Goal: Book appointment/travel/reservation

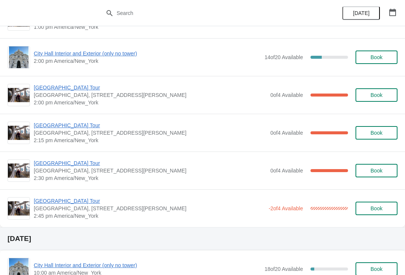
scroll to position [560, 0]
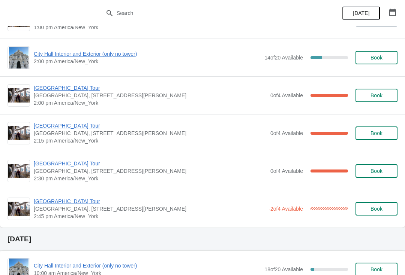
click at [53, 96] on span "[GEOGRAPHIC_DATA], [STREET_ADDRESS][PERSON_NAME]" at bounding box center [150, 95] width 233 height 7
click at [59, 90] on span "[GEOGRAPHIC_DATA] Tour" at bounding box center [150, 87] width 233 height 7
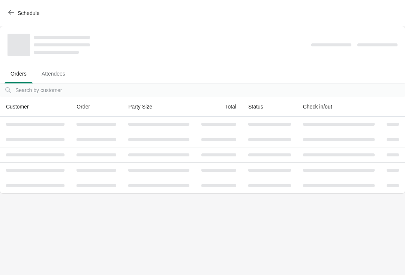
scroll to position [0, 0]
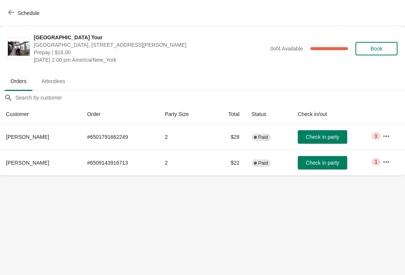
click at [13, 15] on icon "button" at bounding box center [11, 12] width 6 height 6
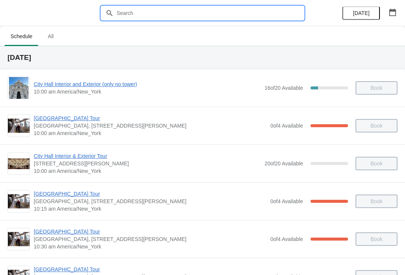
click at [129, 10] on input "text" at bounding box center [209, 12] width 187 height 13
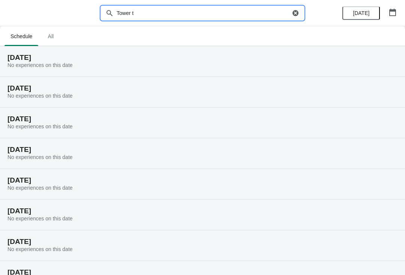
type input "Tower"
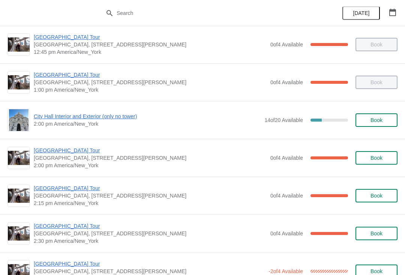
scroll to position [497, 0]
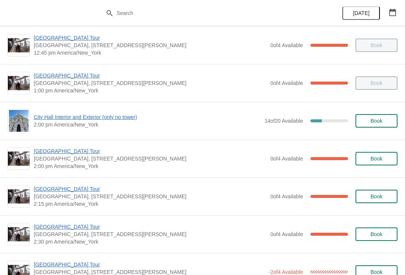
click at [78, 120] on span "City Hall Interior and Exterior (only no tower)" at bounding box center [147, 117] width 227 height 7
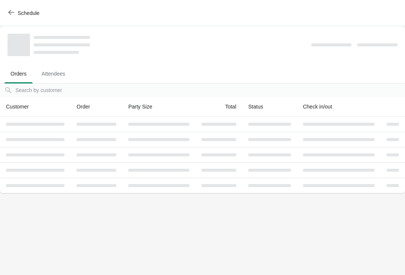
scroll to position [0, 0]
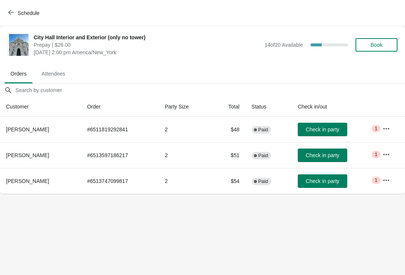
click at [34, 10] on span "Schedule" at bounding box center [29, 13] width 22 height 6
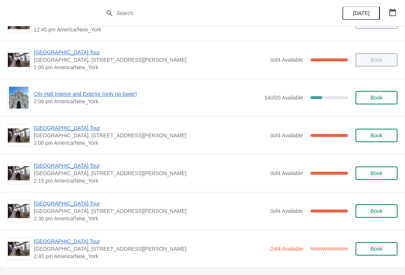
scroll to position [519, 0]
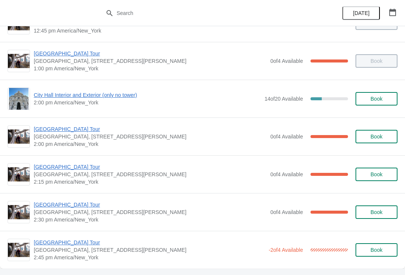
click at [376, 99] on span "Book" at bounding box center [376, 99] width 12 height 6
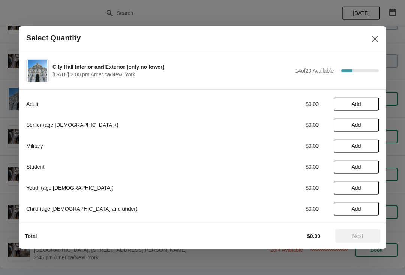
click at [354, 99] on button "Add" at bounding box center [355, 103] width 45 height 13
click at [356, 240] on button "Next" at bounding box center [357, 236] width 45 height 13
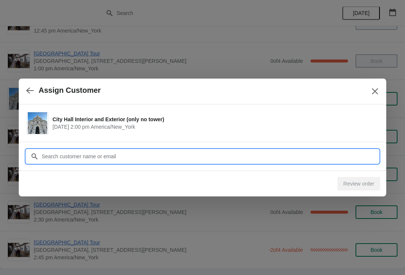
click at [57, 155] on input "Customer" at bounding box center [209, 156] width 337 height 13
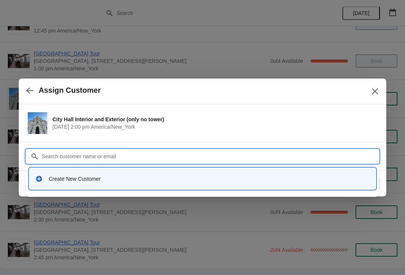
type input "D"
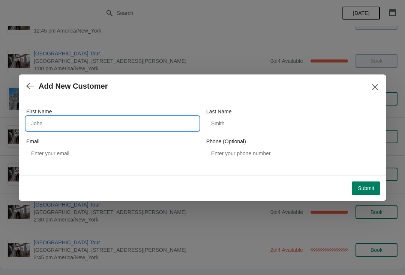
click at [36, 127] on input "First Name" at bounding box center [112, 123] width 172 height 13
type input "[PERSON_NAME]"
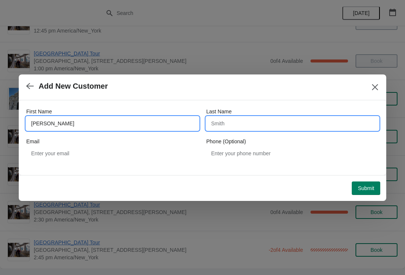
click at [219, 120] on input "Last Name" at bounding box center [292, 123] width 172 height 13
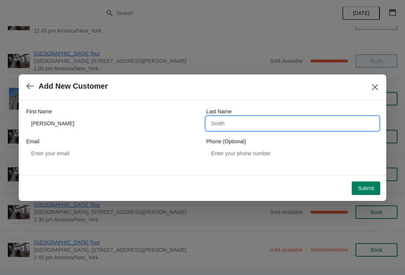
type input "m"
type input "<"
type input "Manoils"
click at [362, 184] on button "Submit" at bounding box center [365, 188] width 28 height 13
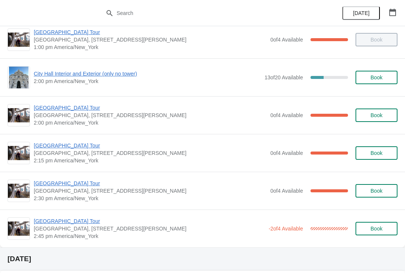
scroll to position [539, 0]
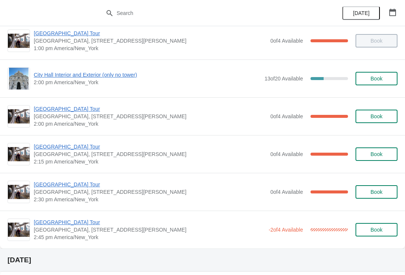
click at [53, 112] on span "[GEOGRAPHIC_DATA] Tour" at bounding box center [150, 108] width 233 height 7
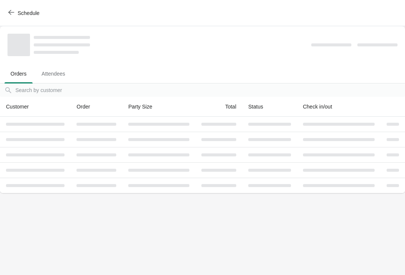
scroll to position [0, 0]
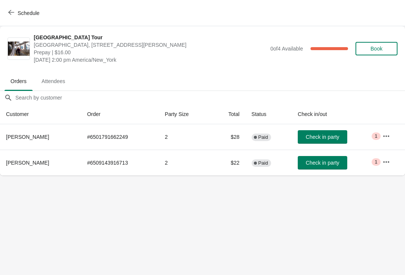
click at [321, 137] on span "Check in party" at bounding box center [321, 137] width 33 height 6
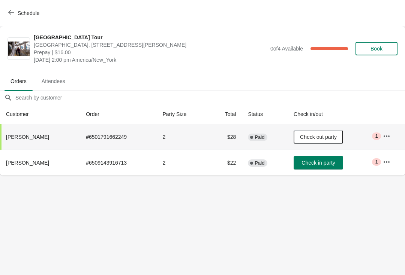
click at [14, 16] on span "Schedule" at bounding box center [25, 12] width 30 height 7
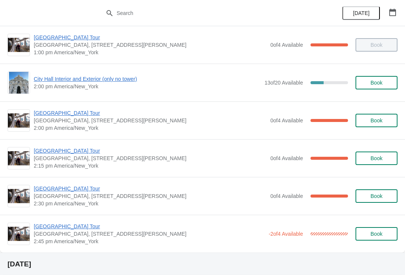
scroll to position [537, 0]
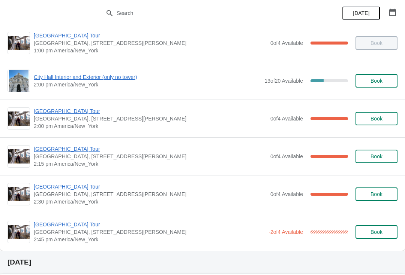
click at [67, 81] on span "City Hall Interior and Exterior (only no tower)" at bounding box center [147, 76] width 227 height 7
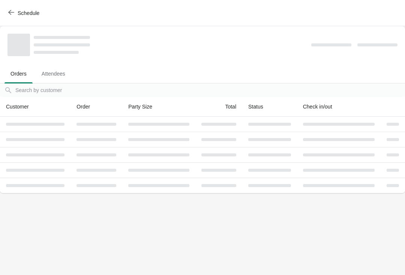
scroll to position [0, 0]
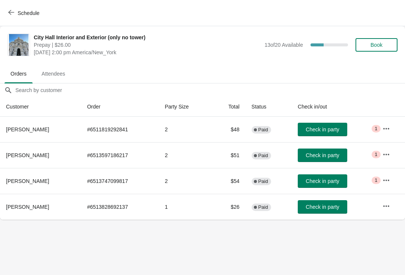
click at [324, 183] on span "Check in party" at bounding box center [321, 181] width 33 height 6
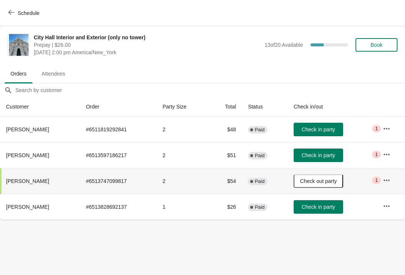
click at [15, 17] on button "Schedule" at bounding box center [25, 12] width 42 height 13
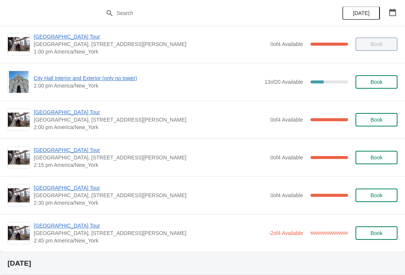
scroll to position [534, 0]
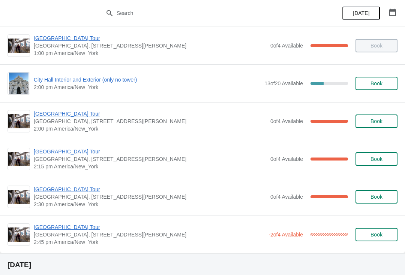
click at [46, 154] on span "[GEOGRAPHIC_DATA] Tour" at bounding box center [150, 151] width 233 height 7
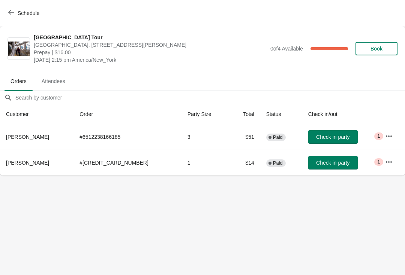
click at [316, 161] on span "Check in party" at bounding box center [332, 163] width 33 height 6
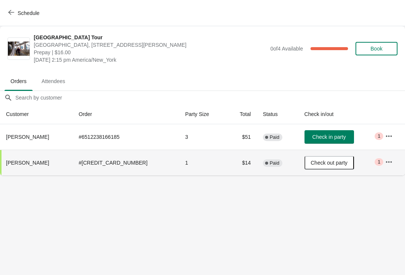
click at [14, 18] on button "Schedule" at bounding box center [25, 12] width 42 height 13
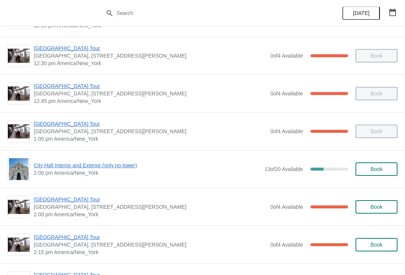
scroll to position [450, 0]
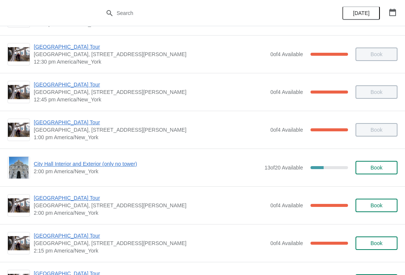
click at [72, 163] on span "City Hall Interior and Exterior (only no tower)" at bounding box center [147, 163] width 227 height 7
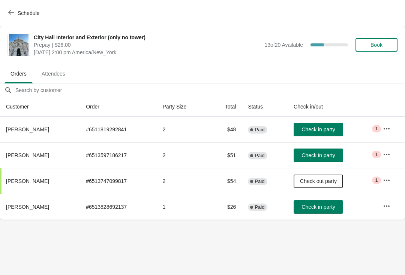
scroll to position [0, 0]
click at [324, 127] on span "Check in party" at bounding box center [317, 130] width 33 height 6
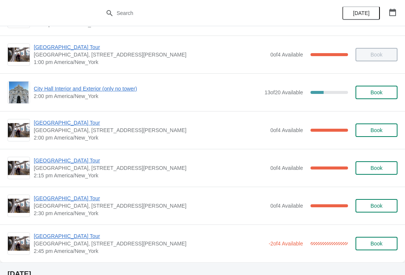
scroll to position [524, 0]
